Goal: Information Seeking & Learning: Learn about a topic

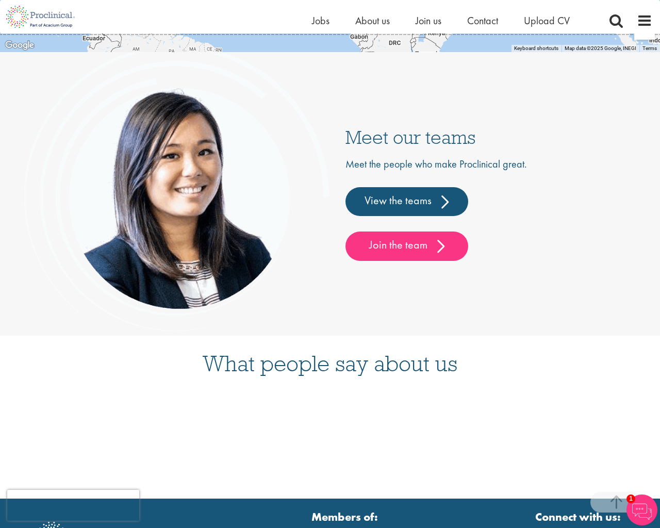
scroll to position [2697, 0]
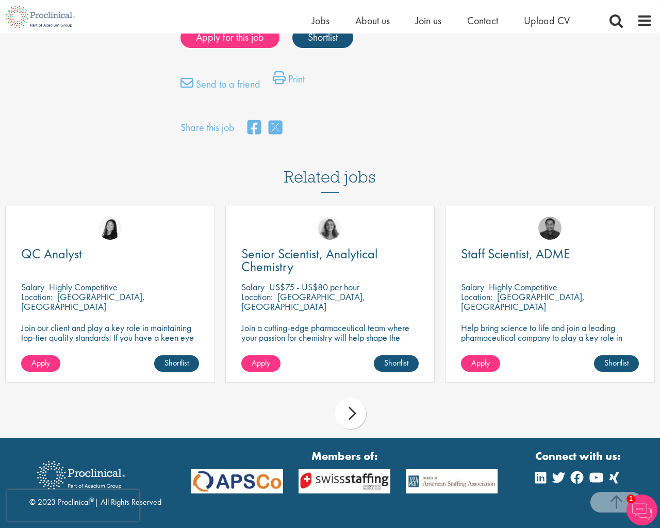
scroll to position [819, 0]
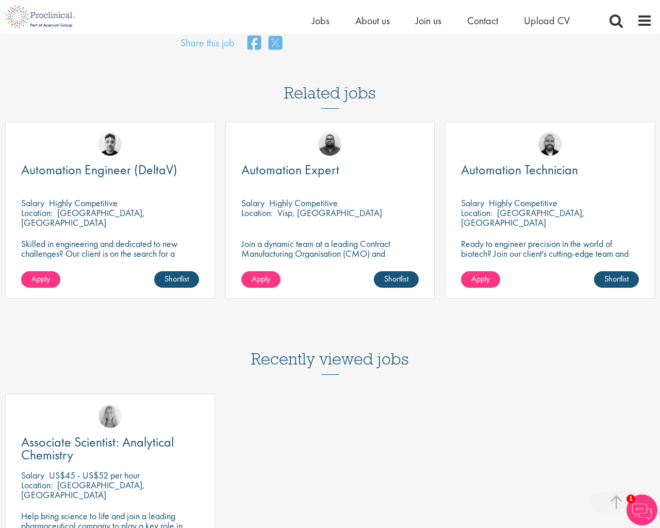
scroll to position [995, 0]
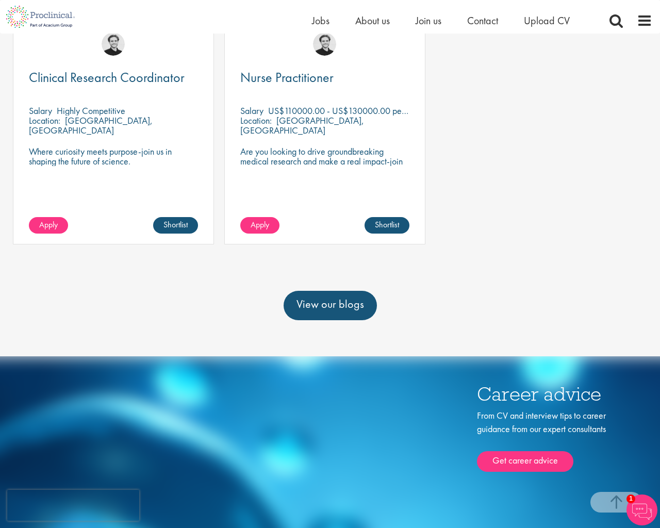
scroll to position [708, 0]
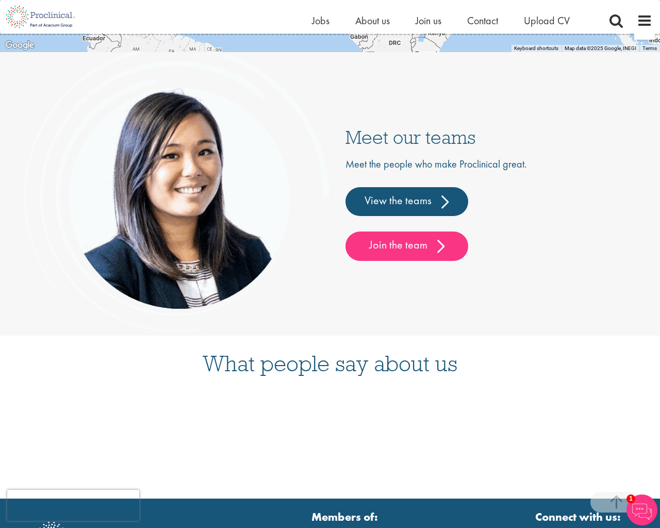
scroll to position [2697, 0]
